Goal: Find specific page/section: Find specific page/section

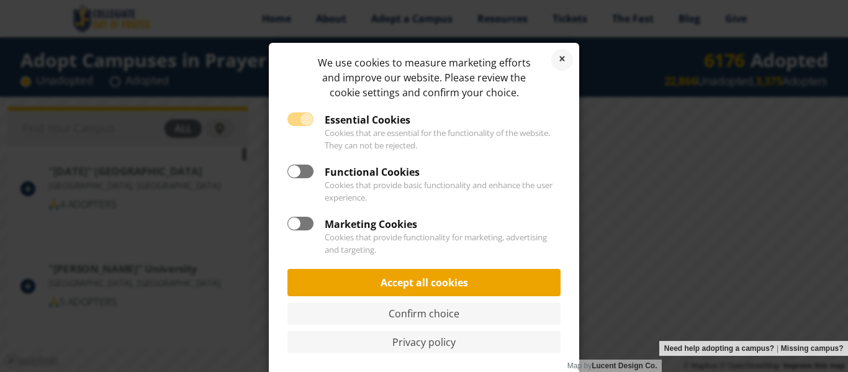
click at [412, 286] on link "Accept all cookies" at bounding box center [423, 282] width 273 height 27
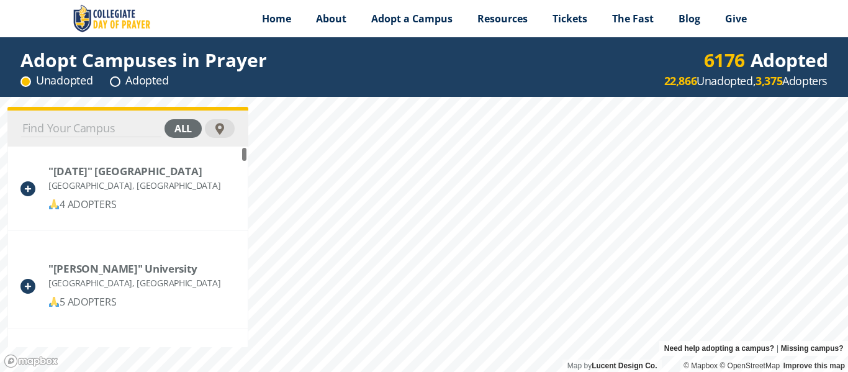
click at [144, 126] on input at bounding box center [91, 128] width 140 height 17
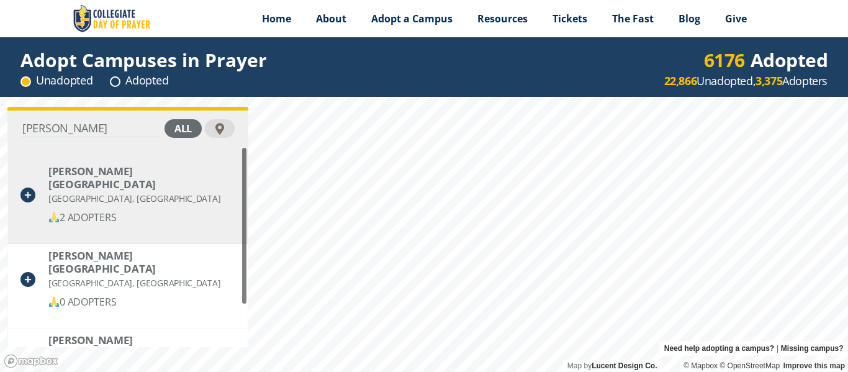
click at [118, 175] on div "[PERSON_NAME][GEOGRAPHIC_DATA]" at bounding box center [141, 178] width 186 height 26
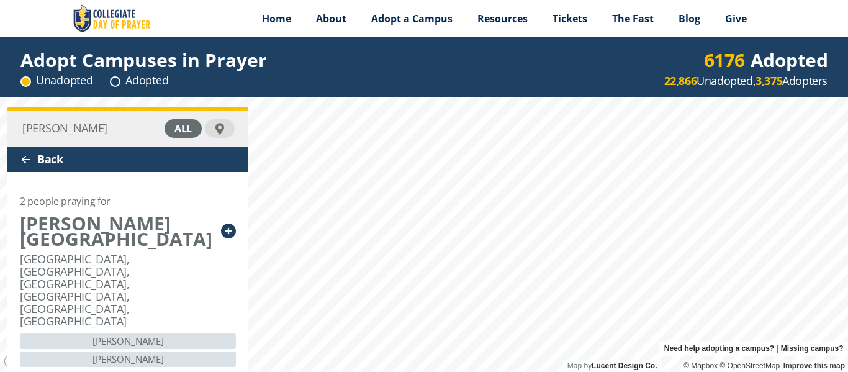
click at [132, 125] on input "[PERSON_NAME]" at bounding box center [91, 128] width 140 height 17
type input "K"
type input "u"
click at [110, 119] on div "UMMA all" at bounding box center [127, 128] width 241 height 36
click at [109, 124] on input "UMMA" at bounding box center [91, 128] width 140 height 17
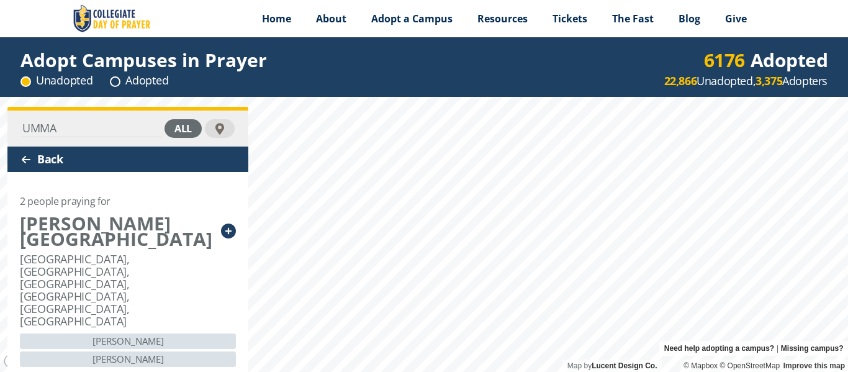
click at [83, 130] on input "UMMA" at bounding box center [91, 128] width 140 height 17
click at [99, 122] on input "UMMA" at bounding box center [91, 128] width 140 height 17
type input "U"
type input "u"
click at [102, 136] on input "[GEOGRAPHIC_DATA]" at bounding box center [91, 128] width 140 height 17
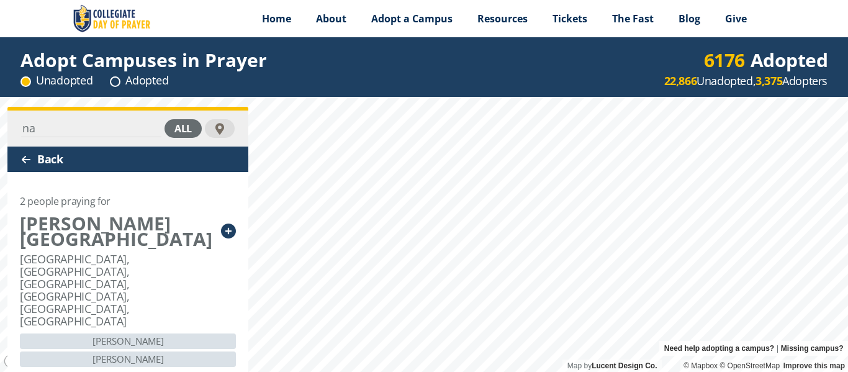
type input "n"
click at [115, 82] on circle at bounding box center [114, 81] width 9 height 9
click at [140, 125] on input "[GEOGRAPHIC_DATA]" at bounding box center [91, 128] width 140 height 17
type input "u"
click at [103, 133] on input at bounding box center [91, 128] width 140 height 17
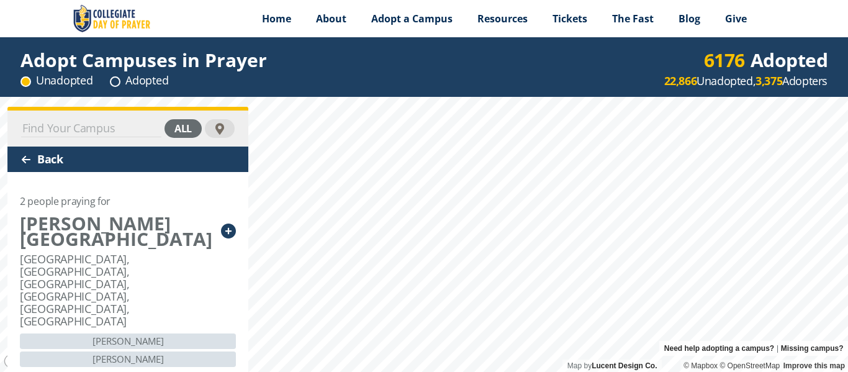
click at [122, 125] on input at bounding box center [91, 128] width 140 height 17
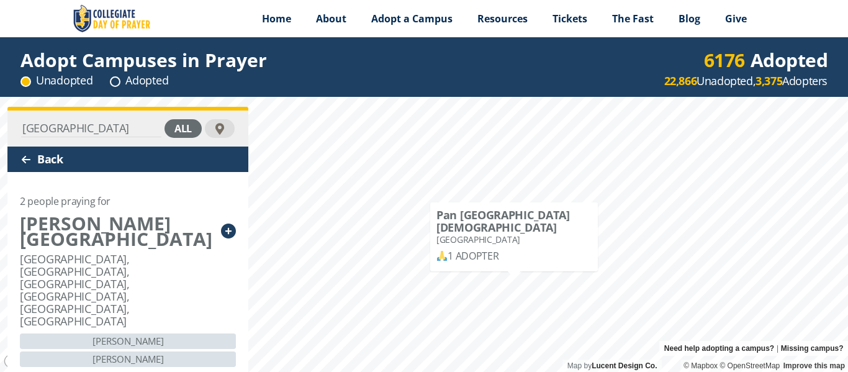
type input "[GEOGRAPHIC_DATA]"
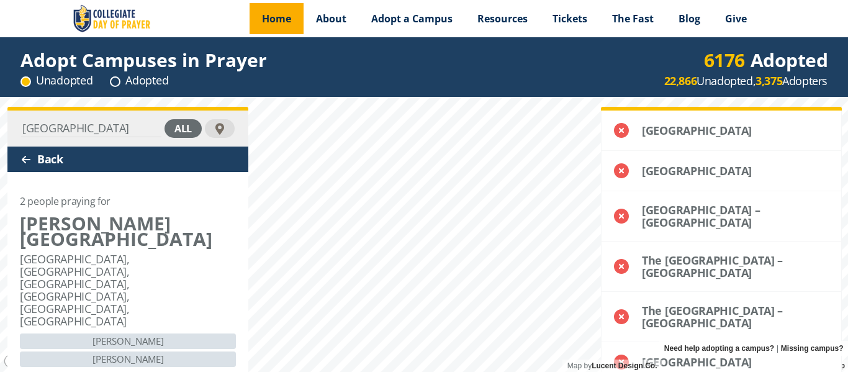
click at [266, 11] on link "Home" at bounding box center [277, 18] width 54 height 31
